Goal: Task Accomplishment & Management: Manage account settings

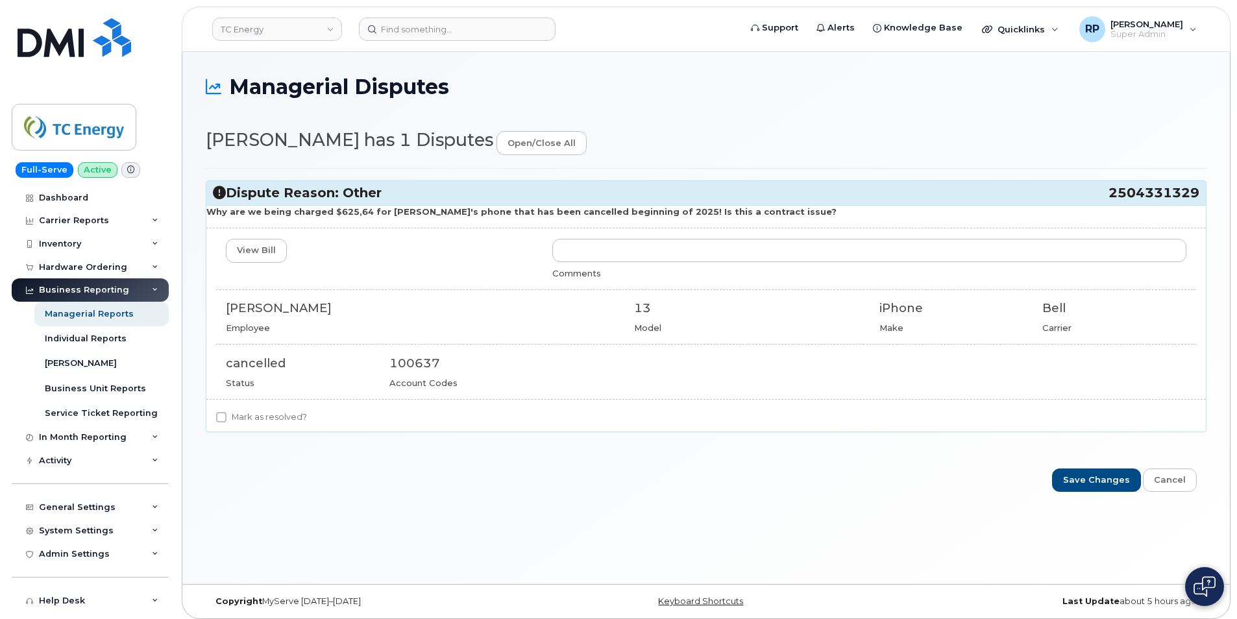
click at [227, 417] on label "Mark as resolved?" at bounding box center [261, 418] width 91 height 16
click at [227, 417] on input "Mark as resolved?" at bounding box center [221, 417] width 10 height 10
checkbox input "true"
click at [1090, 480] on input "Save Changes" at bounding box center [1096, 481] width 89 height 24
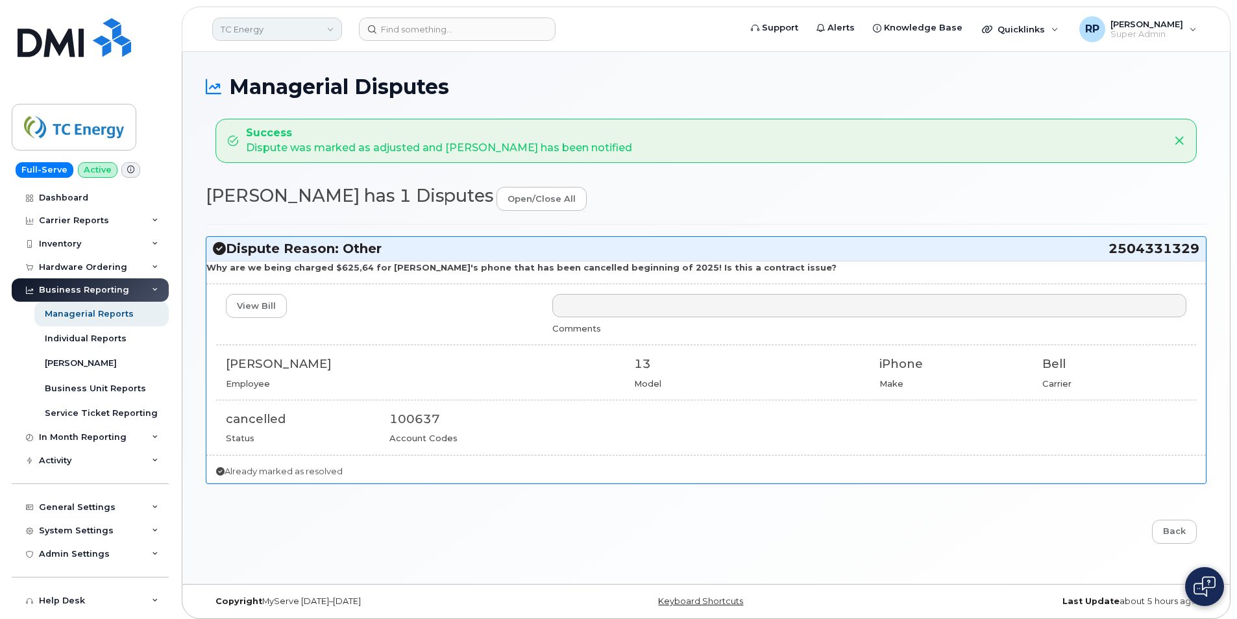
click at [308, 28] on link "TC Energy" at bounding box center [277, 29] width 130 height 23
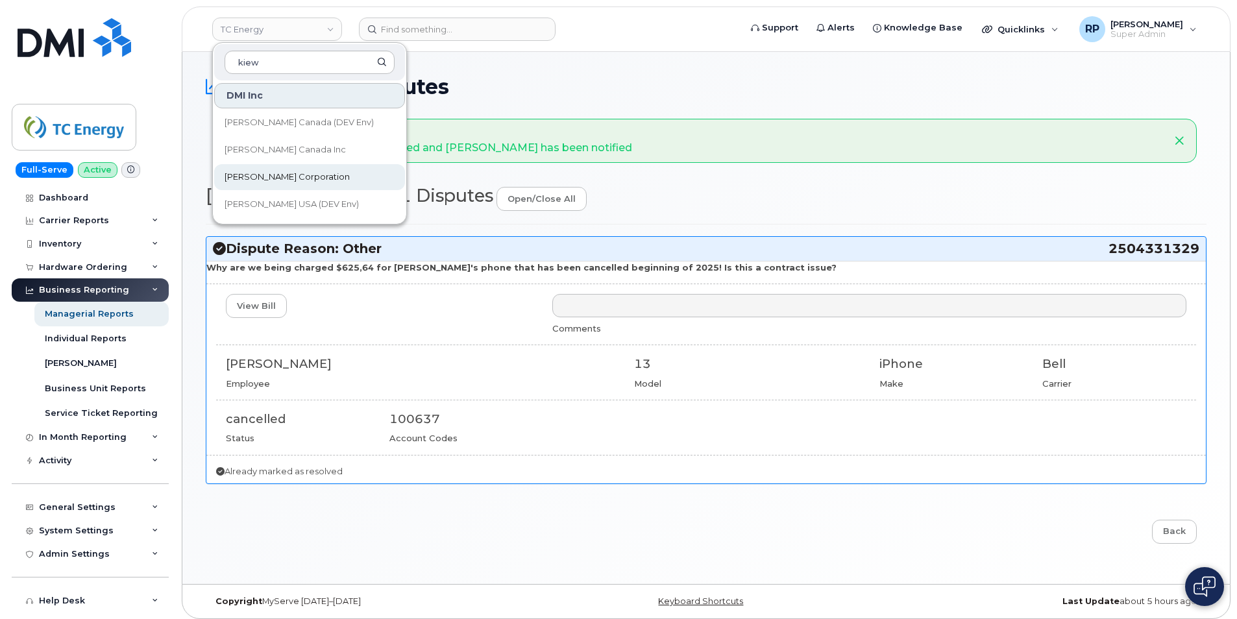
type input "kiew"
click at [288, 175] on span "[PERSON_NAME] Corporation" at bounding box center [287, 177] width 125 height 13
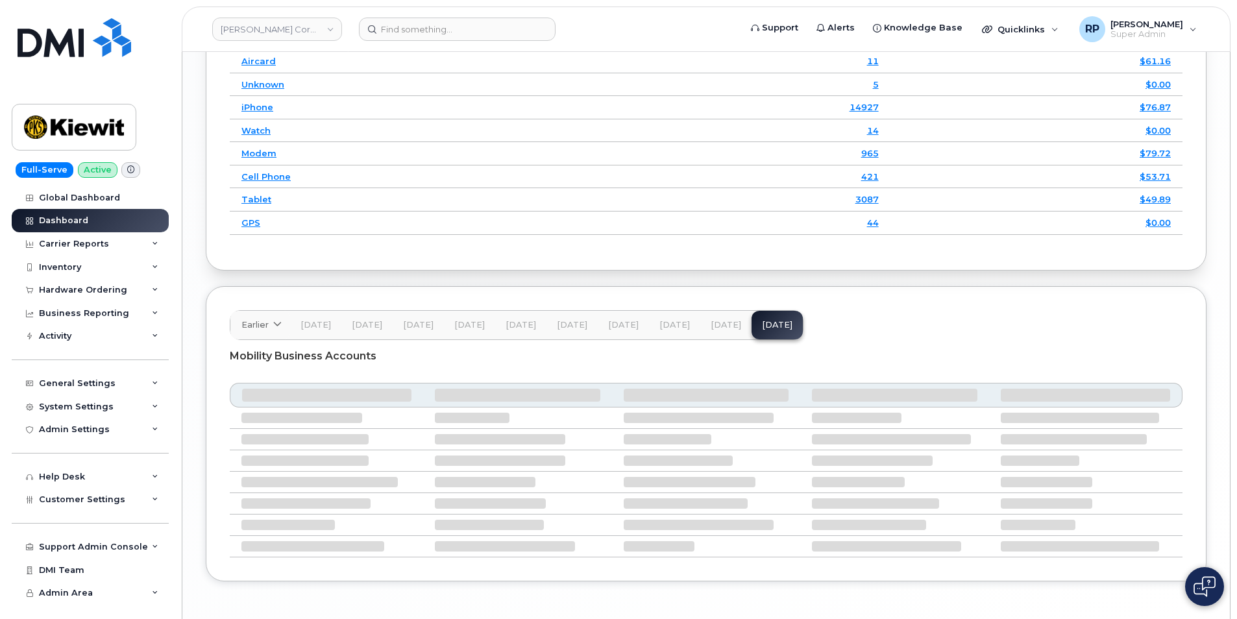
scroll to position [2024, 0]
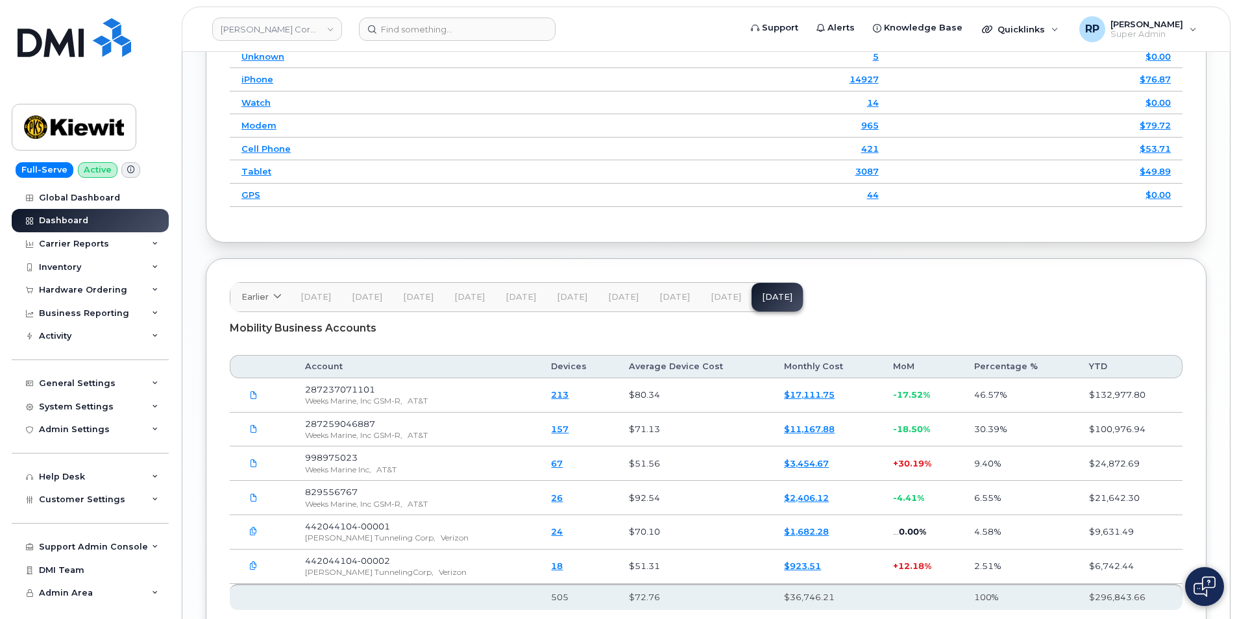
click at [551, 389] on link "213" at bounding box center [560, 394] width 18 height 10
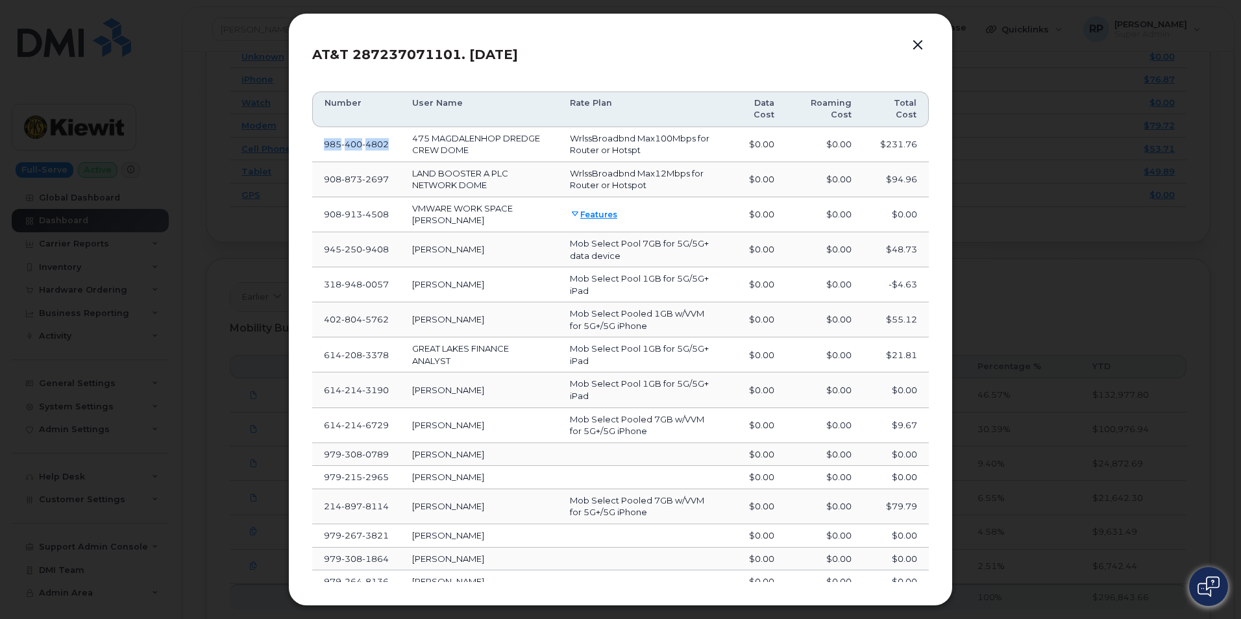
drag, startPoint x: 395, startPoint y: 143, endPoint x: 324, endPoint y: 143, distance: 71.4
click at [324, 143] on td "[PHONE_NUMBER]" at bounding box center [356, 144] width 88 height 35
copy span "[PHONE_NUMBER]"
click at [912, 45] on button "button" at bounding box center [917, 45] width 19 height 18
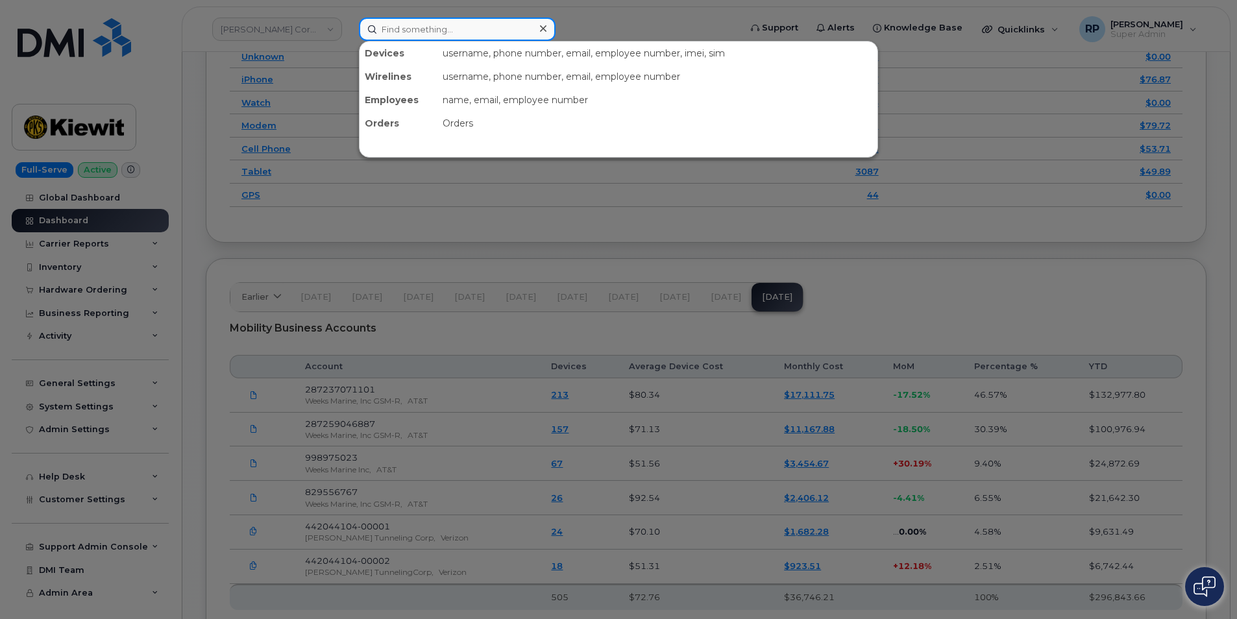
paste input "9854004802"
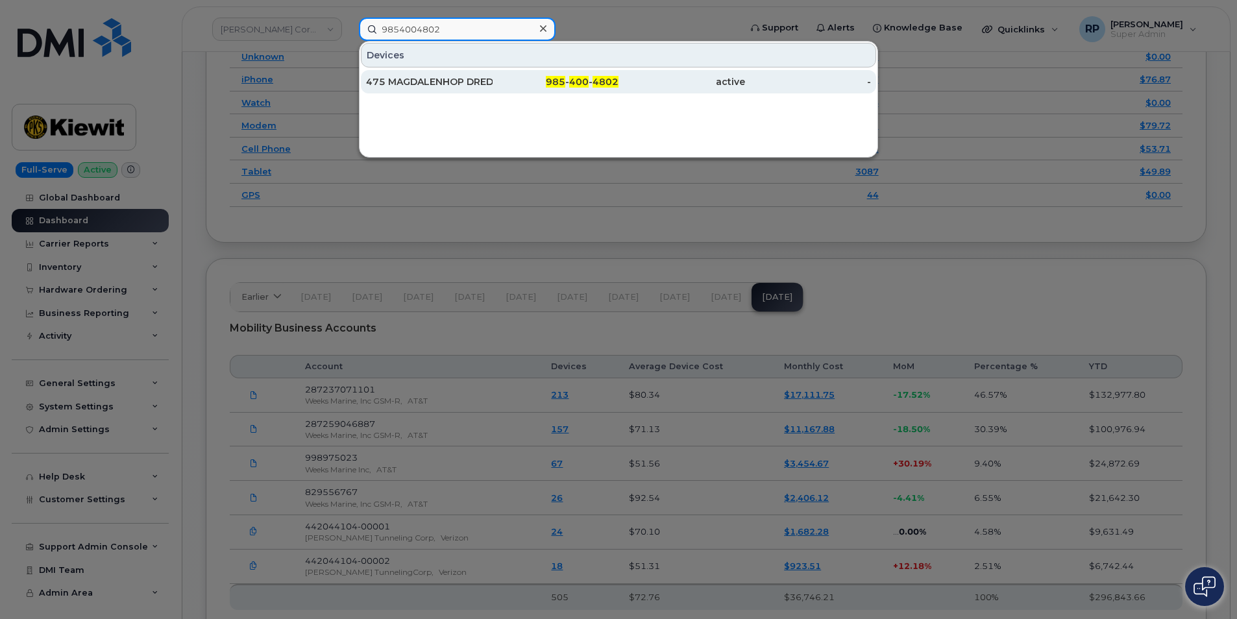
type input "9854004802"
click at [454, 84] on div "475 MAGDALENHOP DREDGE CREW DOME" at bounding box center [429, 81] width 127 height 13
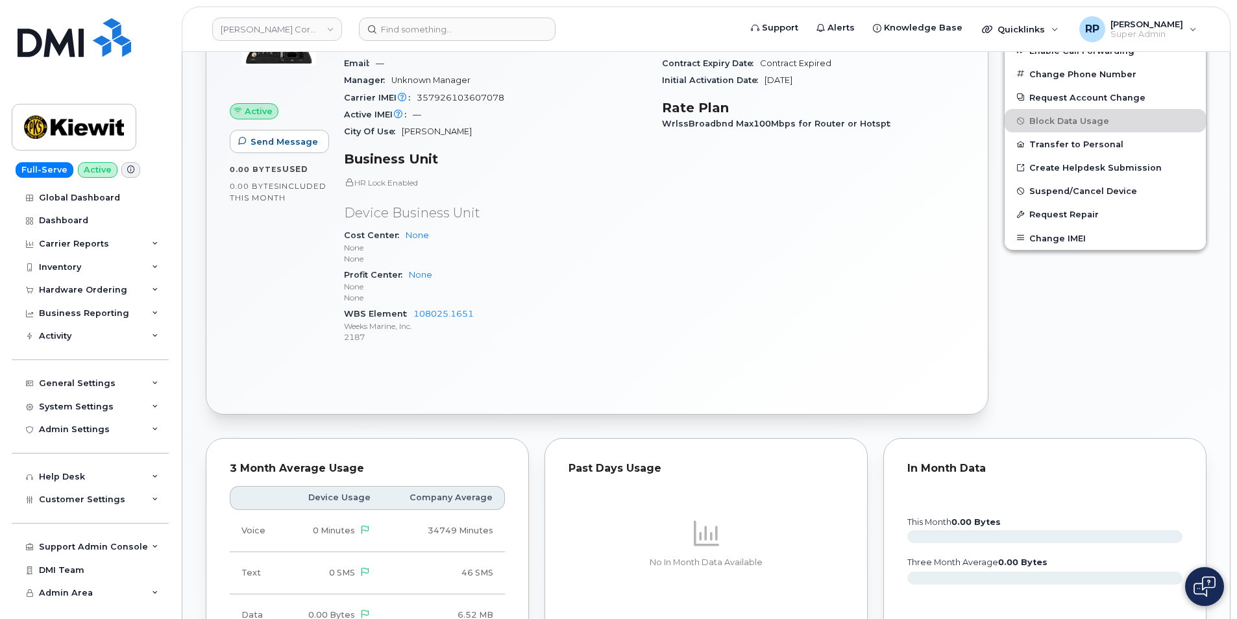
scroll to position [433, 0]
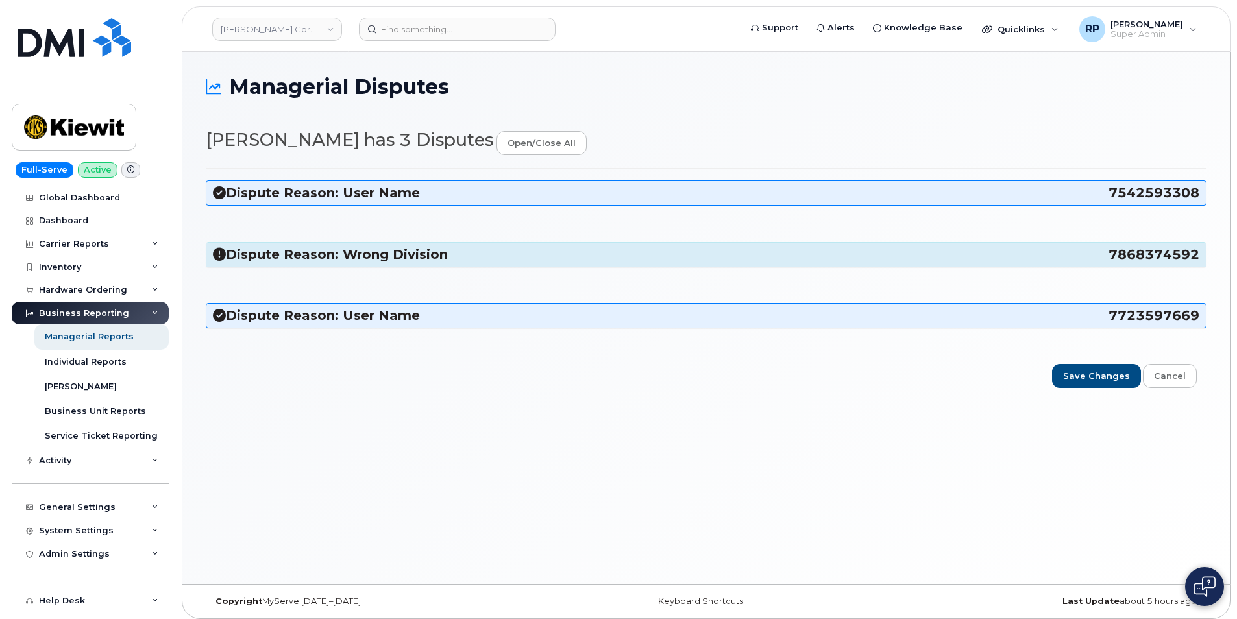
click at [221, 250] on icon at bounding box center [219, 254] width 13 height 13
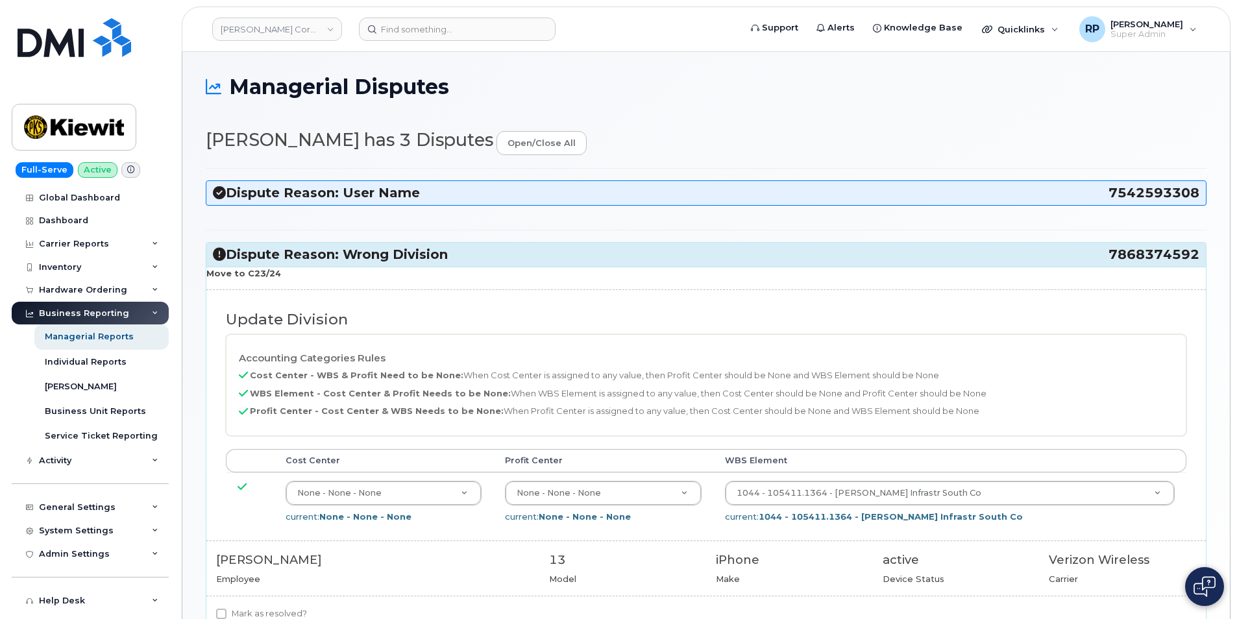
click at [221, 251] on icon at bounding box center [219, 254] width 13 height 13
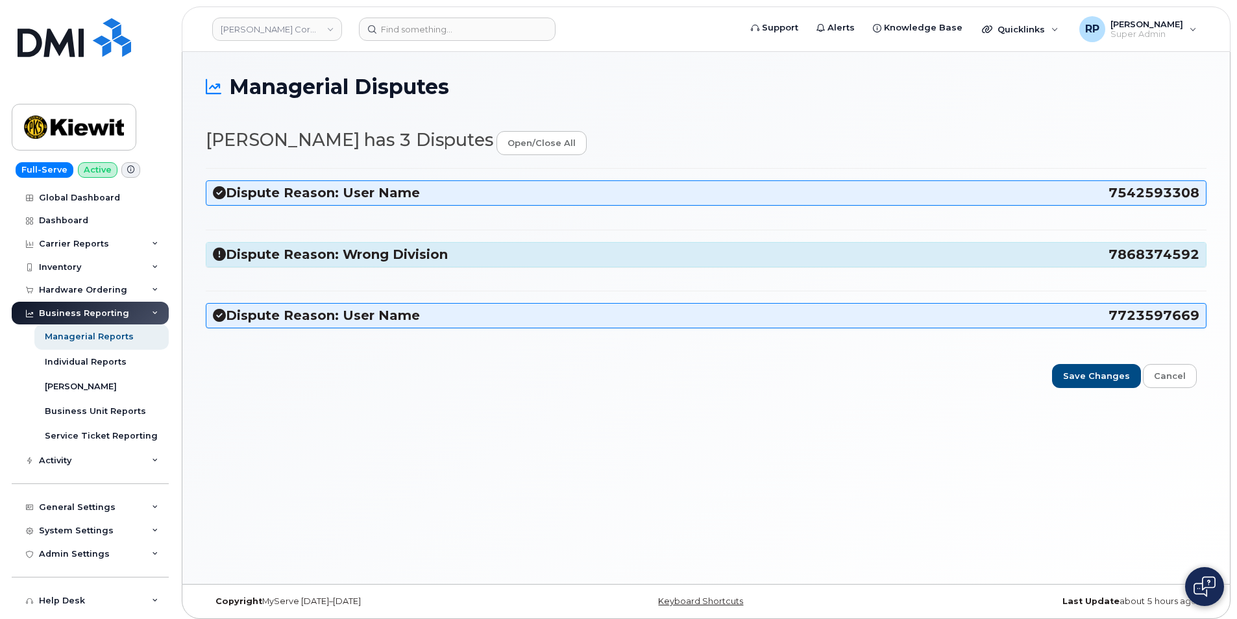
click at [218, 316] on icon at bounding box center [219, 315] width 13 height 13
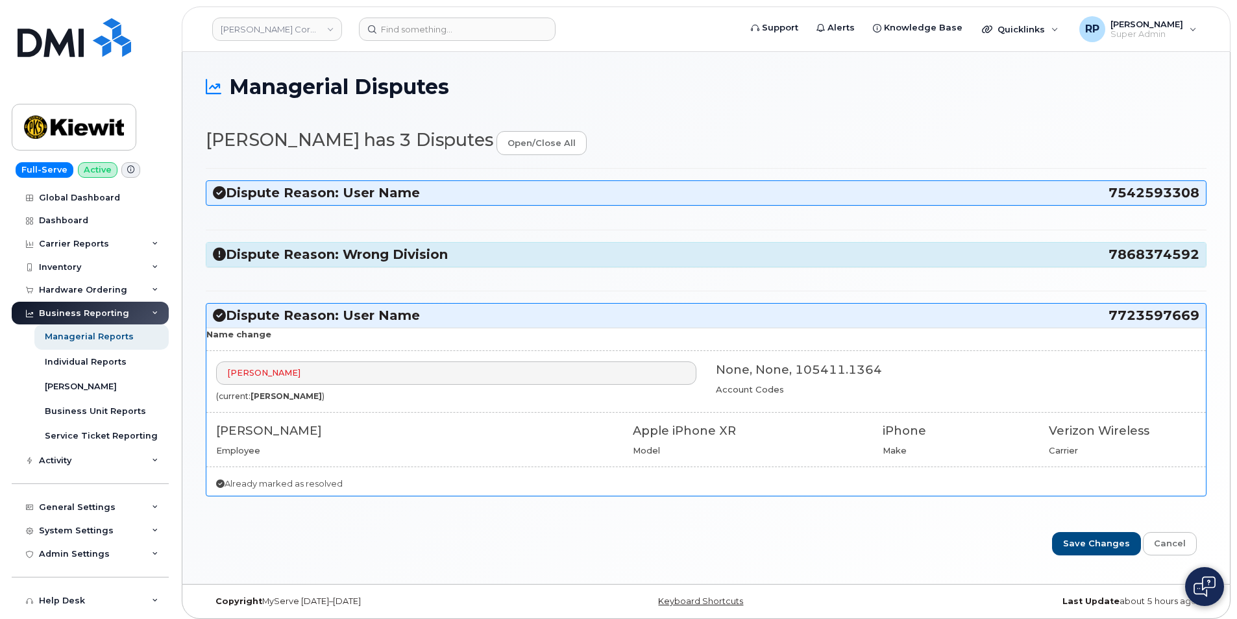
click at [218, 316] on icon at bounding box center [219, 315] width 13 height 13
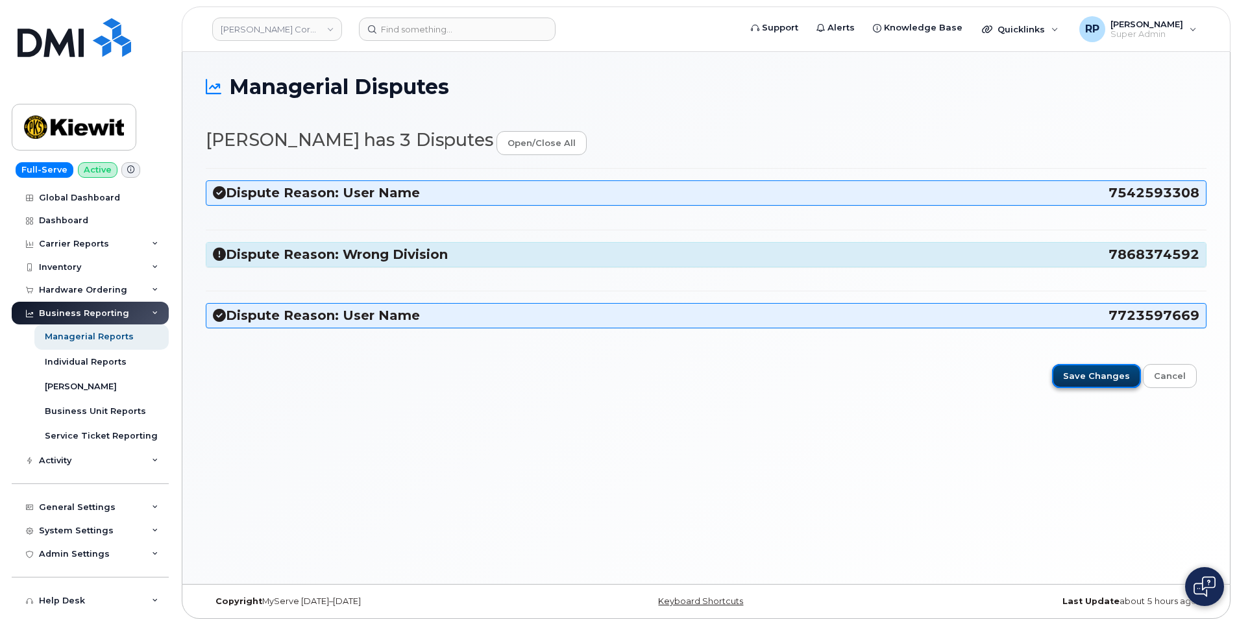
click at [1100, 382] on input "Save Changes" at bounding box center [1096, 376] width 89 height 24
click at [214, 252] on icon at bounding box center [219, 254] width 13 height 13
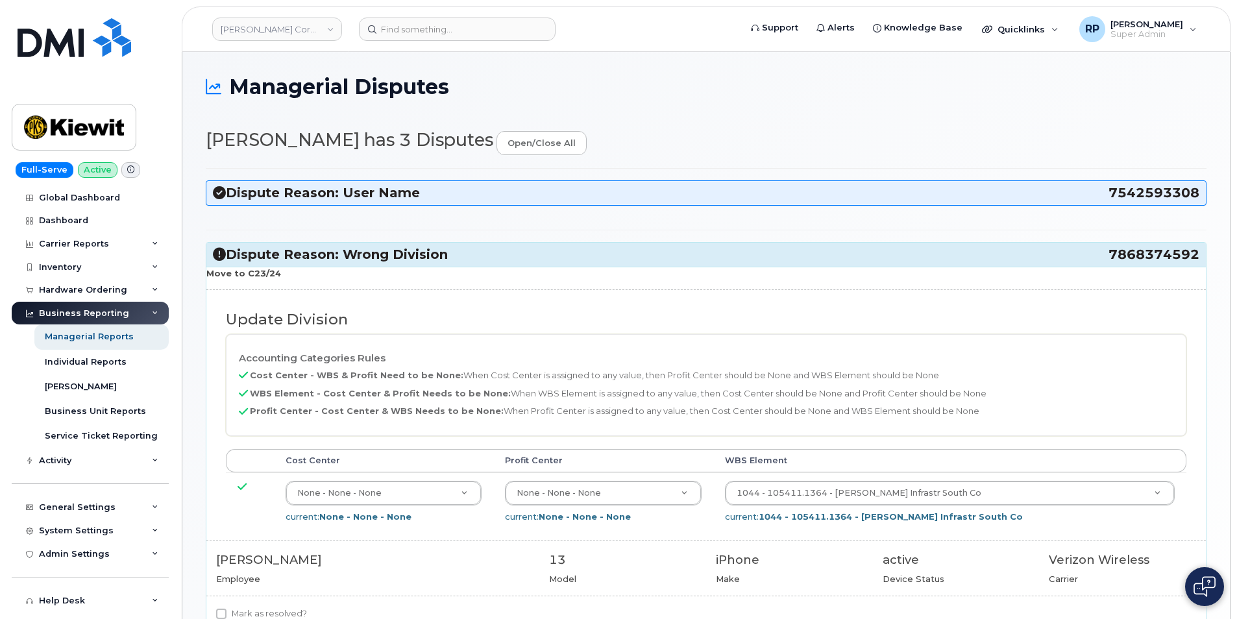
click at [223, 250] on icon at bounding box center [219, 254] width 13 height 13
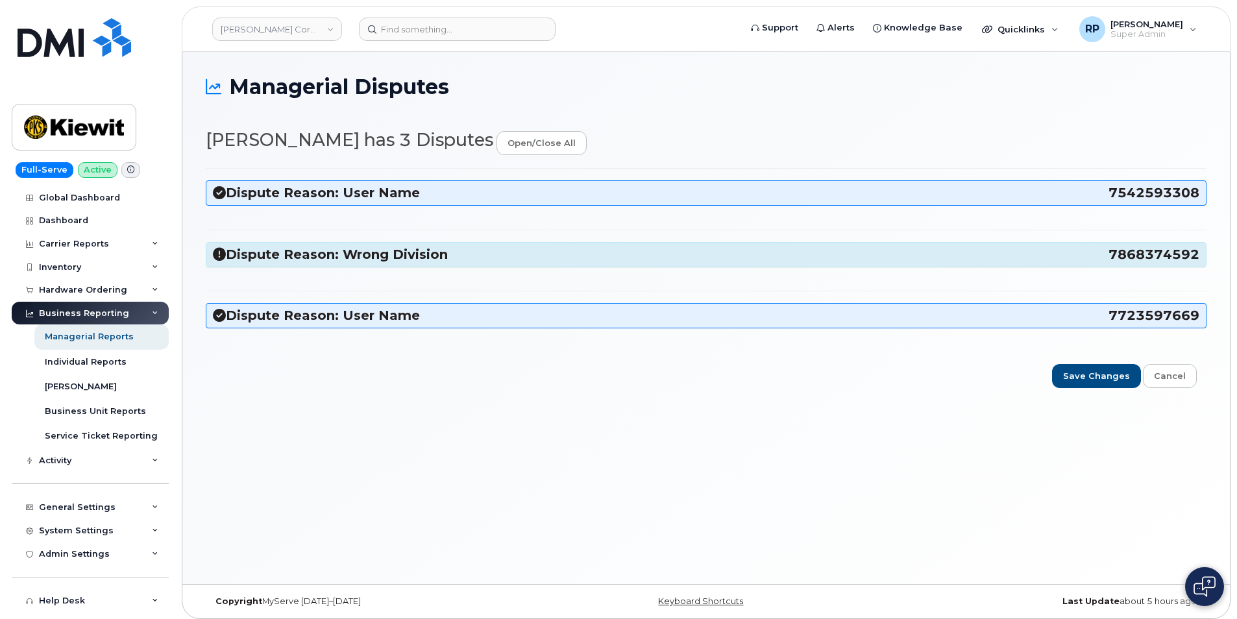
click at [223, 193] on icon at bounding box center [219, 192] width 13 height 13
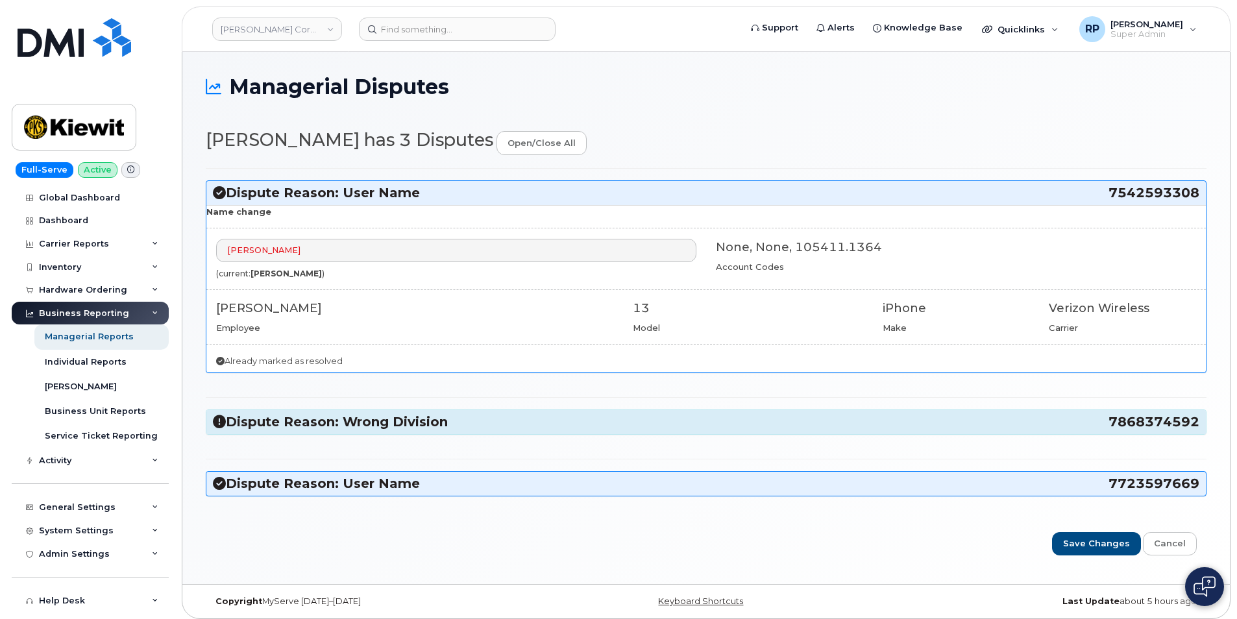
click at [217, 487] on icon at bounding box center [219, 483] width 13 height 13
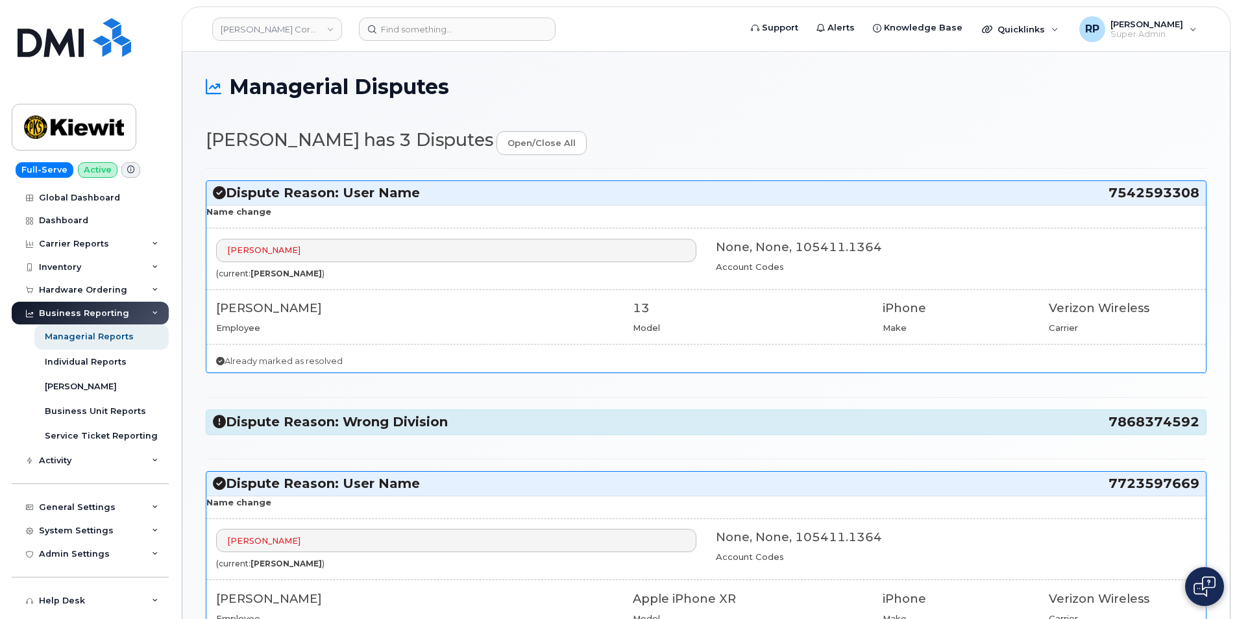
click at [213, 423] on icon at bounding box center [219, 421] width 13 height 13
